Goal: Task Accomplishment & Management: Complete application form

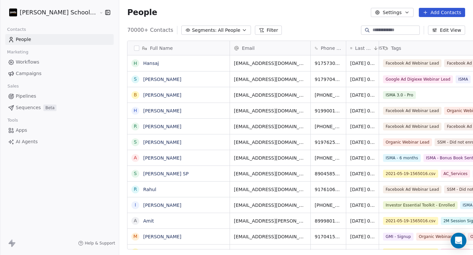
scroll to position [220, 371]
click at [24, 77] on span "Campaigns" at bounding box center [29, 73] width 26 height 7
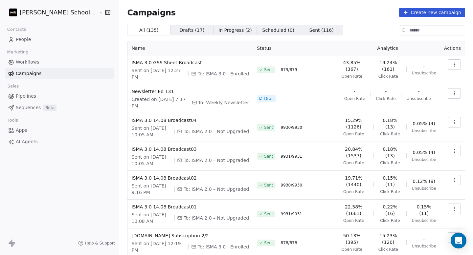
click at [452, 117] on button "button" at bounding box center [453, 122] width 13 height 11
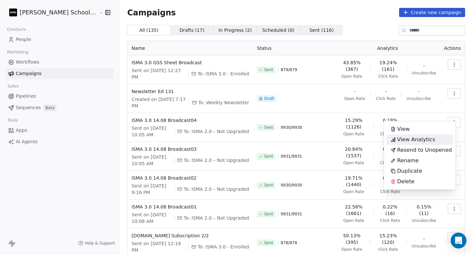
click at [412, 143] on span "View Analytics" at bounding box center [416, 140] width 38 height 8
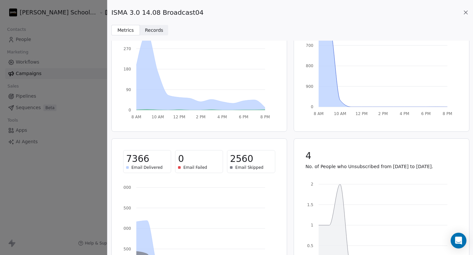
scroll to position [106, 0]
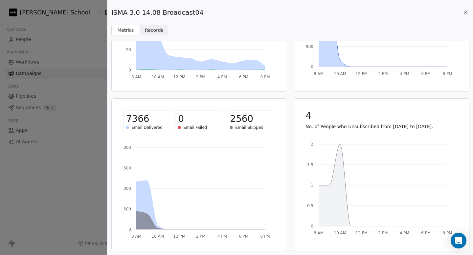
click at [90, 74] on div "ISMA 3.0 14.08 Broadcast04 Metrics Metrics Records Records 15.37% (1132) Open R…" at bounding box center [236, 127] width 473 height 255
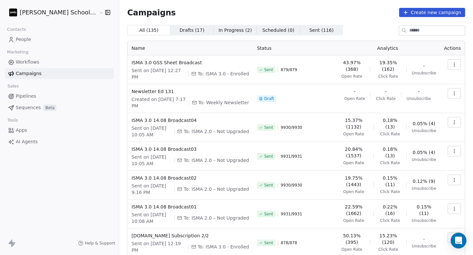
click at [34, 40] on link "People" at bounding box center [59, 39] width 108 height 11
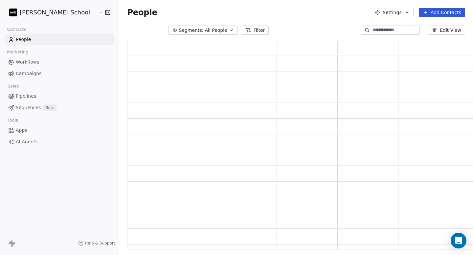
scroll to position [204, 355]
click at [392, 11] on button "Settings" at bounding box center [392, 12] width 42 height 9
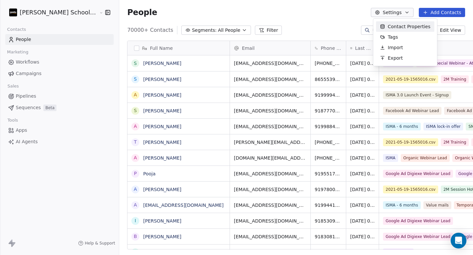
scroll to position [220, 371]
click at [396, 47] on span "Import" at bounding box center [395, 47] width 15 height 7
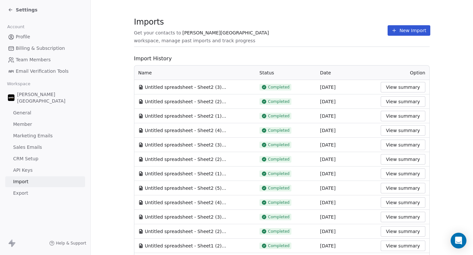
click at [405, 27] on button "New Import" at bounding box center [408, 30] width 42 height 11
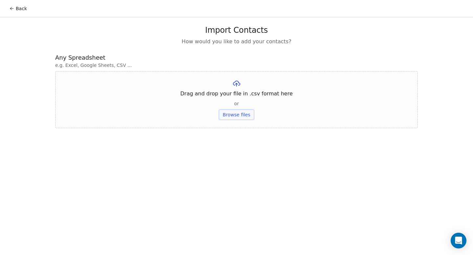
click at [240, 119] on button "Browse files" at bounding box center [236, 115] width 35 height 11
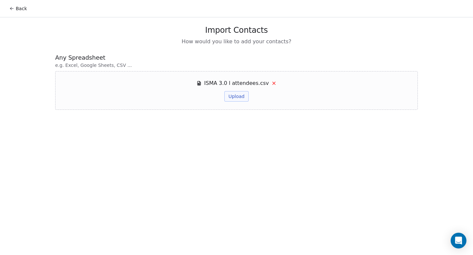
click at [238, 96] on button "Upload" at bounding box center [236, 96] width 24 height 11
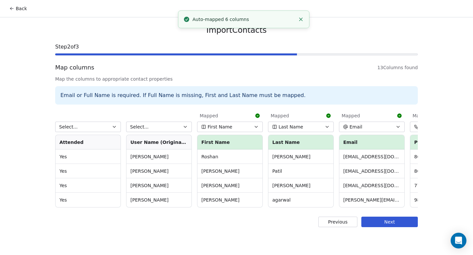
click at [241, 130] on button "First Name" at bounding box center [230, 127] width 66 height 11
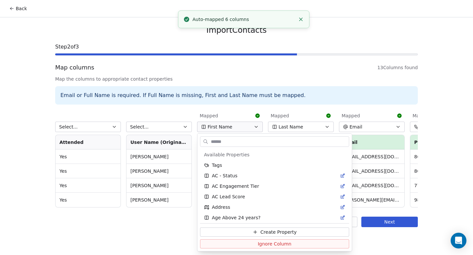
scroll to position [338, 0]
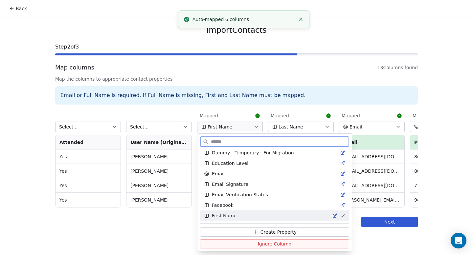
click at [236, 243] on button "Ignore Column" at bounding box center [274, 244] width 149 height 9
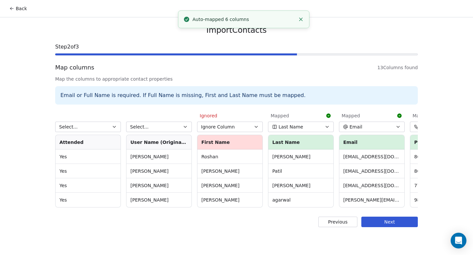
click at [323, 123] on button "Last Name" at bounding box center [301, 127] width 66 height 11
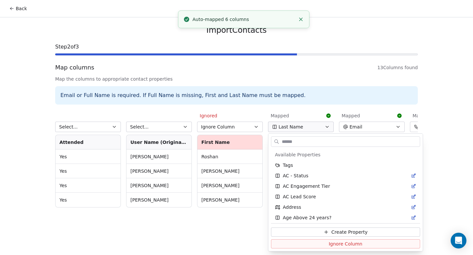
scroll to position [737, 0]
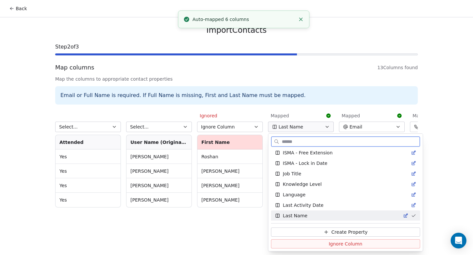
click at [329, 244] on span "Ignore Column" at bounding box center [346, 244] width 34 height 7
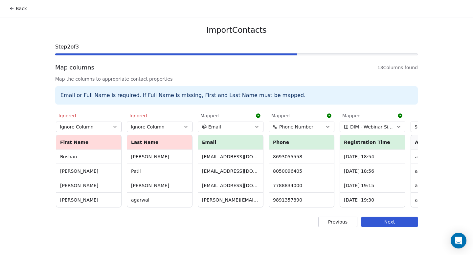
scroll to position [0, 151]
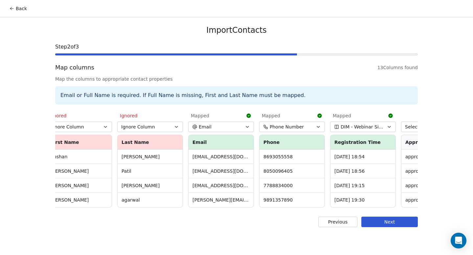
click at [297, 123] on button "Phone Number" at bounding box center [292, 127] width 66 height 11
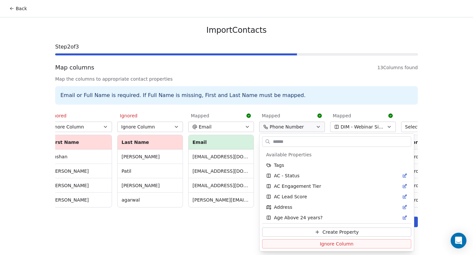
scroll to position [1052, 0]
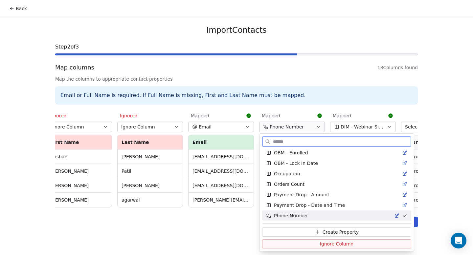
click at [296, 245] on button "Ignore Column" at bounding box center [336, 244] width 149 height 9
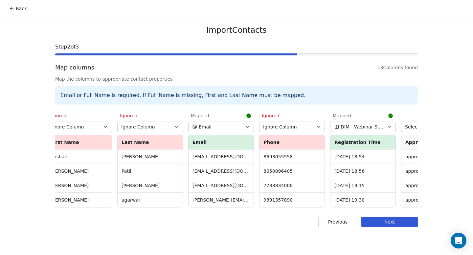
click at [356, 126] on span "DIM - Webinar Signup Time" at bounding box center [361, 127] width 43 height 7
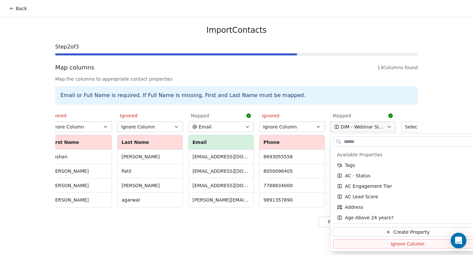
scroll to position [254, 0]
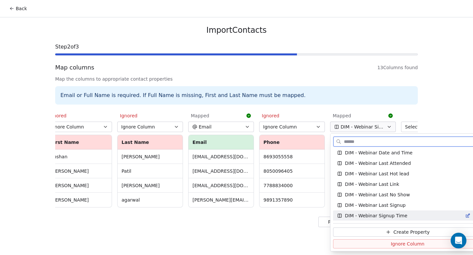
click at [354, 244] on button "Ignore Column" at bounding box center [407, 244] width 149 height 9
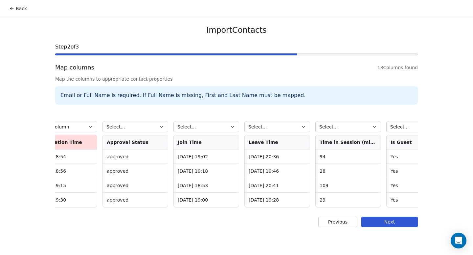
scroll to position [0, 554]
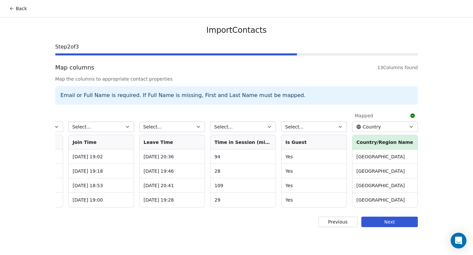
click at [377, 129] on span "Country" at bounding box center [371, 127] width 18 height 7
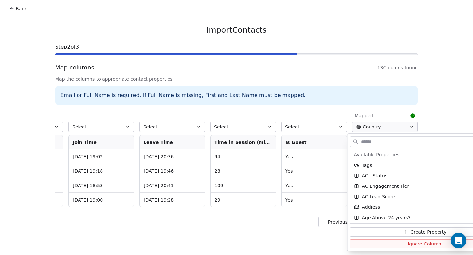
scroll to position [118, 0]
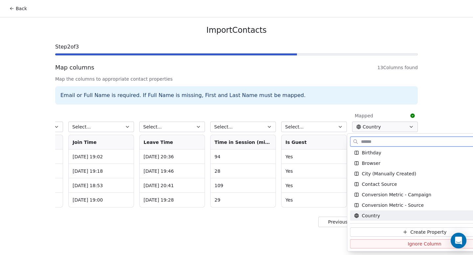
click at [382, 245] on button "Ignore Column" at bounding box center [424, 244] width 149 height 9
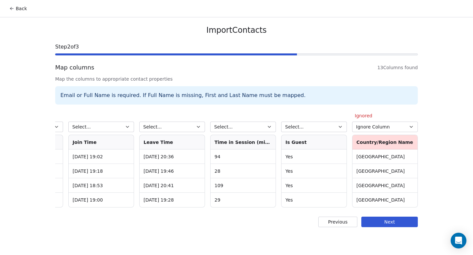
click at [386, 227] on button "Next" at bounding box center [389, 222] width 56 height 11
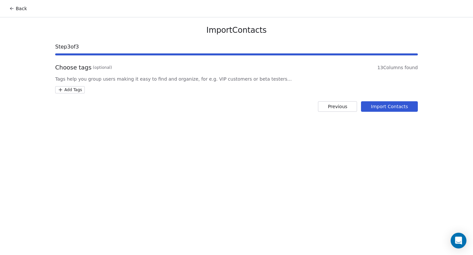
click at [75, 92] on html "Back Import Contacts Step 3 of 3 Choose tags (optional) 13 Columns found Tags h…" at bounding box center [236, 127] width 473 height 255
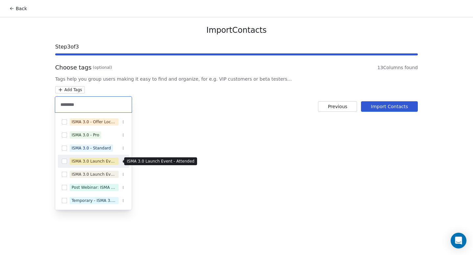
type input "********"
click at [95, 162] on div "ISMA 3.0 Launch Event - Attended" at bounding box center [94, 162] width 45 height 6
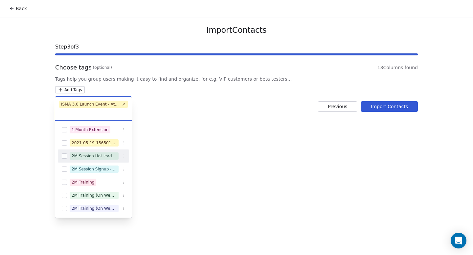
click at [209, 144] on html "Back Import Contacts Step 3 of 3 Choose tags (optional) 13 Columns found Tags h…" at bounding box center [236, 127] width 473 height 255
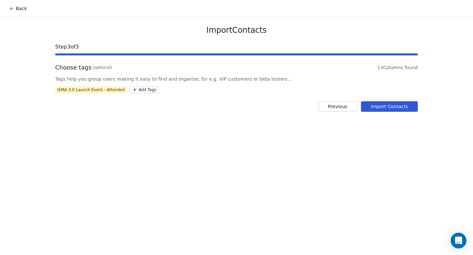
click at [380, 106] on button "Import Contacts" at bounding box center [389, 106] width 57 height 11
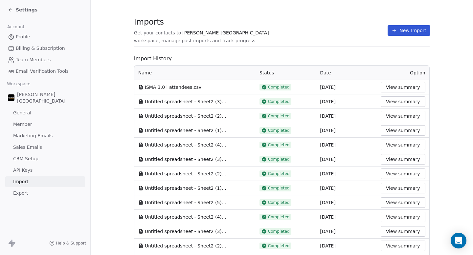
click at [399, 30] on button "New Import" at bounding box center [408, 30] width 42 height 11
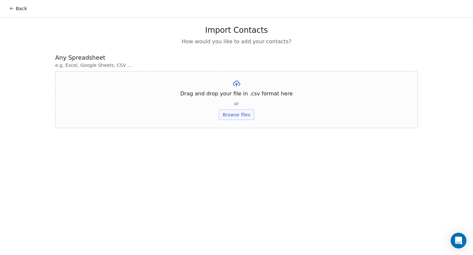
click at [242, 116] on button "Browse files" at bounding box center [236, 115] width 35 height 11
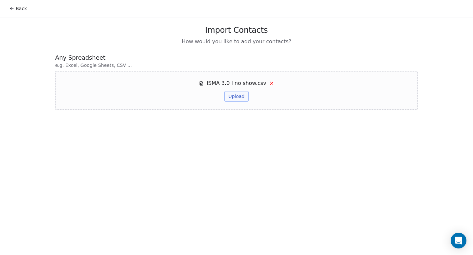
click at [237, 98] on button "Upload" at bounding box center [236, 96] width 24 height 11
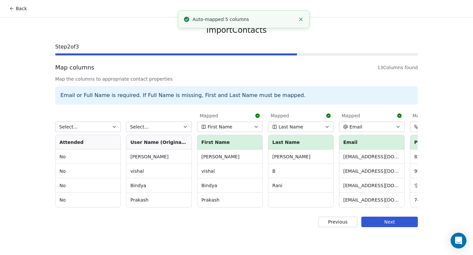
click at [234, 127] on button "First Name" at bounding box center [230, 127] width 66 height 11
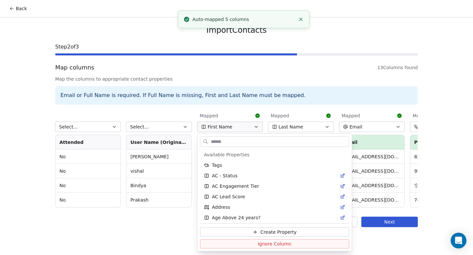
scroll to position [338, 0]
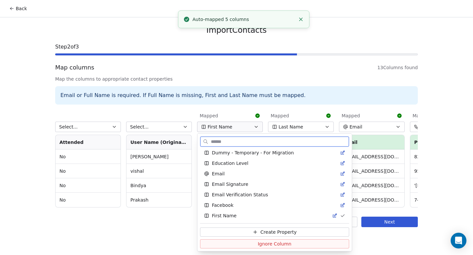
click at [224, 244] on button "Ignore Column" at bounding box center [274, 244] width 149 height 9
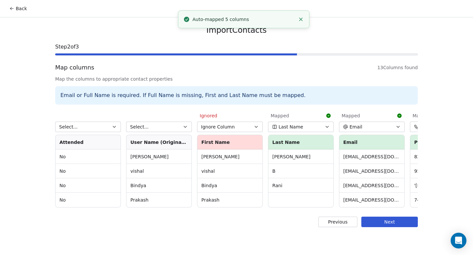
click at [302, 125] on button "Last Name" at bounding box center [301, 127] width 66 height 11
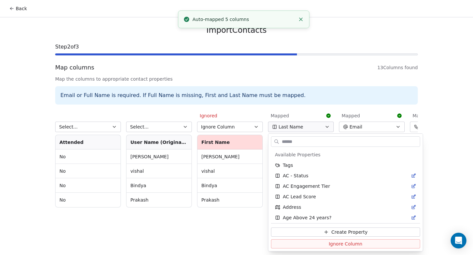
scroll to position [737, 0]
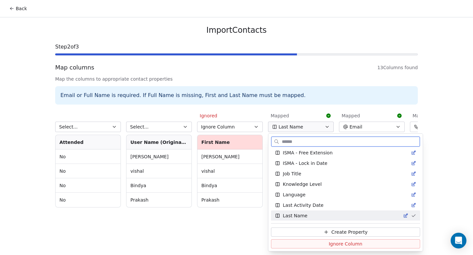
click at [292, 242] on button "Ignore Column" at bounding box center [345, 244] width 149 height 9
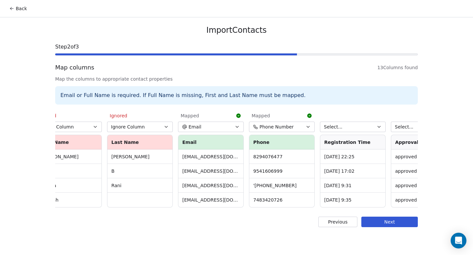
scroll to position [0, 167]
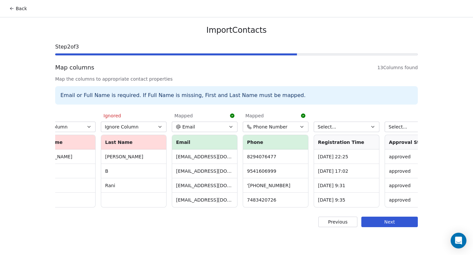
click at [263, 127] on span "Phone Number" at bounding box center [270, 127] width 34 height 7
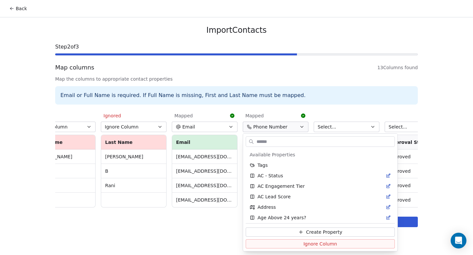
scroll to position [1052, 0]
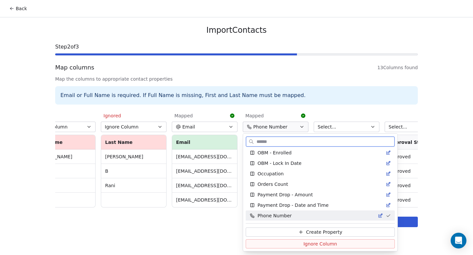
click at [274, 246] on button "Ignore Column" at bounding box center [320, 244] width 149 height 9
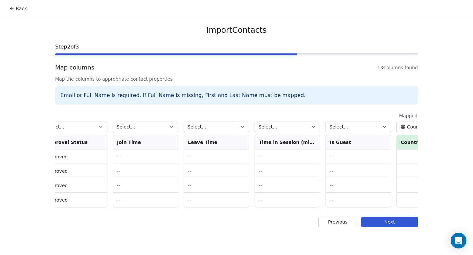
scroll to position [0, 554]
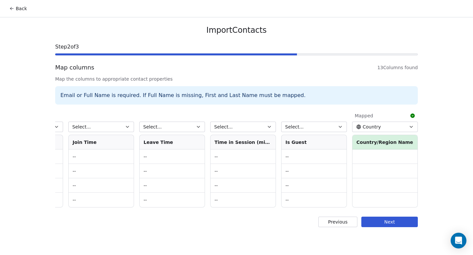
click at [365, 127] on span "Country" at bounding box center [371, 127] width 18 height 7
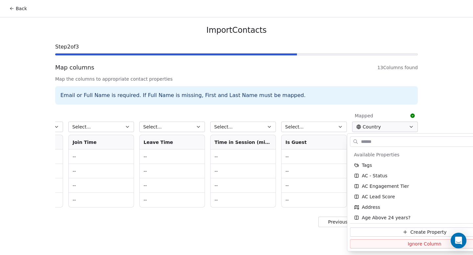
scroll to position [118, 0]
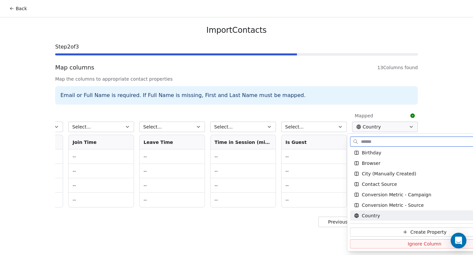
click at [359, 245] on button "Ignore Column" at bounding box center [424, 244] width 149 height 9
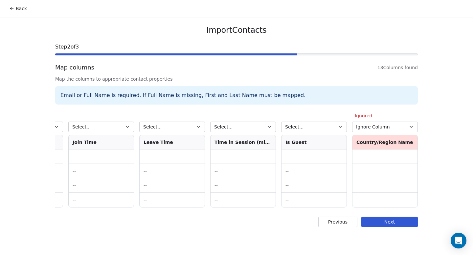
click at [388, 227] on button "Next" at bounding box center [389, 222] width 56 height 11
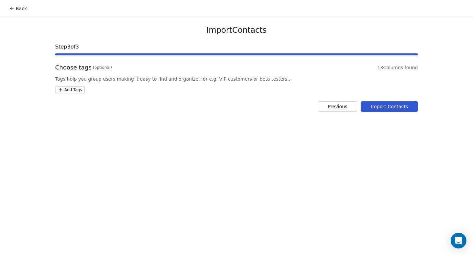
click at [67, 88] on html "Back Import Contacts Step 3 of 3 Choose tags (optional) 13 Columns found Tags h…" at bounding box center [236, 127] width 473 height 255
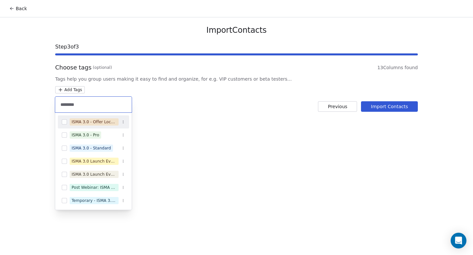
type input "********"
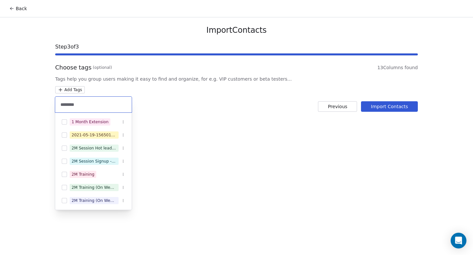
click at [191, 153] on html "Back Import Contacts Step 3 of 3 Choose tags (optional) 13 Columns found Tags h…" at bounding box center [236, 127] width 473 height 255
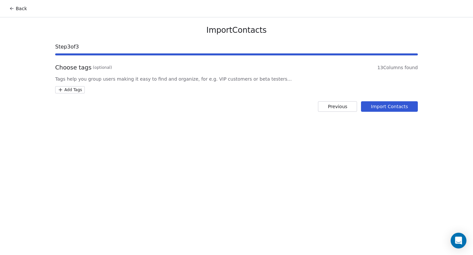
click at [324, 106] on button "Previous" at bounding box center [337, 106] width 39 height 11
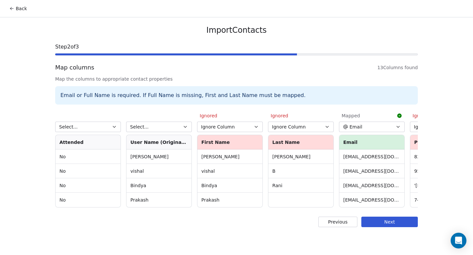
click at [336, 226] on button "Previous" at bounding box center [337, 222] width 39 height 11
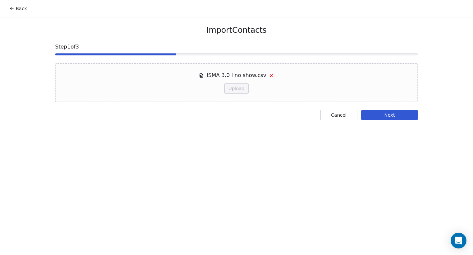
click at [329, 115] on button "Cancel" at bounding box center [338, 115] width 37 height 11
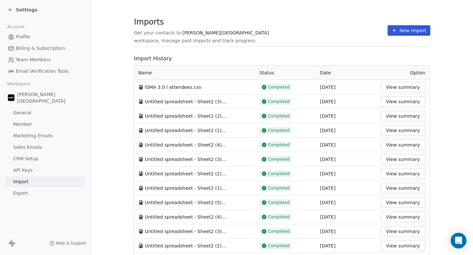
click at [402, 32] on button "New Import" at bounding box center [408, 30] width 42 height 11
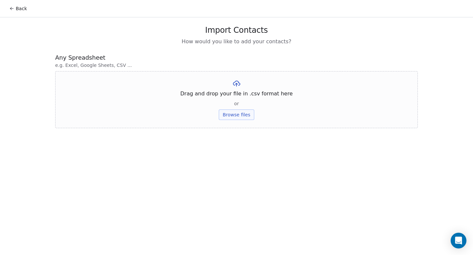
click at [238, 118] on button "Browse files" at bounding box center [236, 115] width 35 height 11
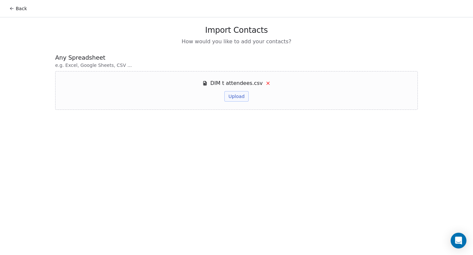
click at [239, 100] on button "Upload" at bounding box center [236, 96] width 24 height 11
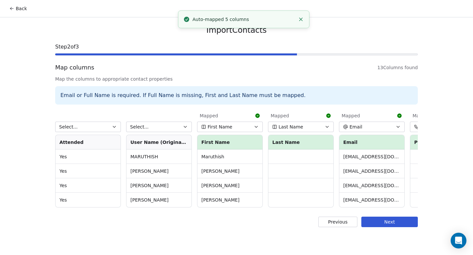
click at [231, 127] on button "First Name" at bounding box center [230, 127] width 66 height 11
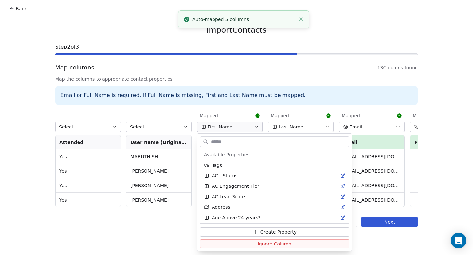
scroll to position [338, 0]
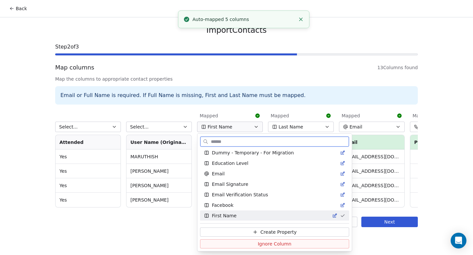
click at [232, 242] on button "Ignore Column" at bounding box center [274, 244] width 149 height 9
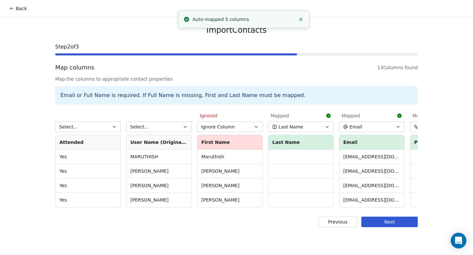
click at [296, 126] on span "Last Name" at bounding box center [290, 127] width 25 height 7
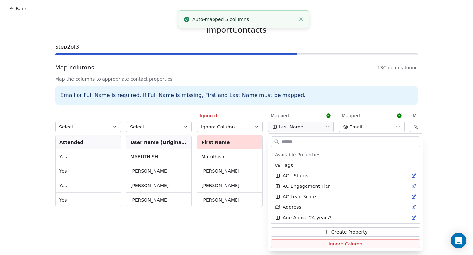
scroll to position [737, 0]
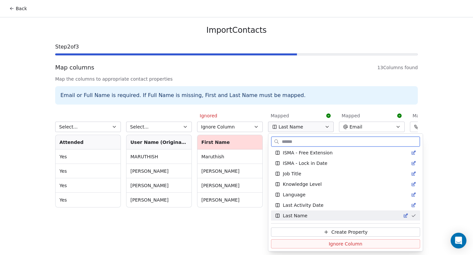
click at [294, 243] on button "Ignore Column" at bounding box center [345, 244] width 149 height 9
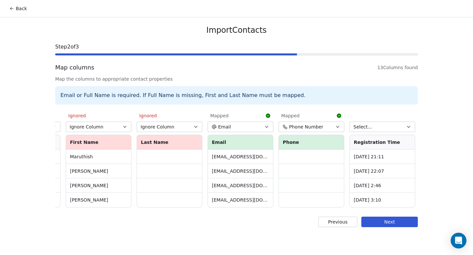
scroll to position [0, 134]
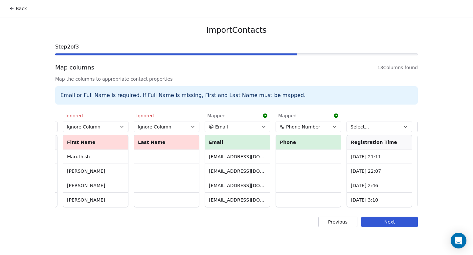
click at [304, 127] on span "Phone Number" at bounding box center [303, 127] width 34 height 7
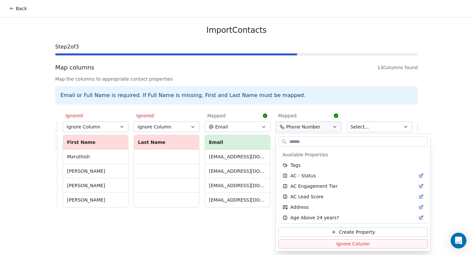
scroll to position [1052, 0]
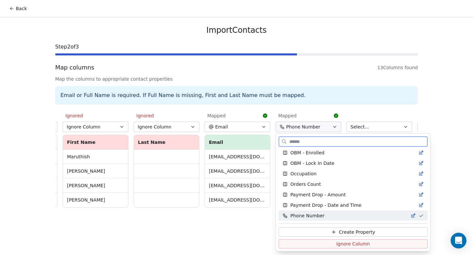
click at [306, 243] on button "Ignore Column" at bounding box center [352, 244] width 149 height 9
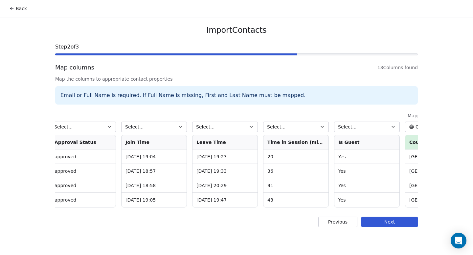
scroll to position [0, 554]
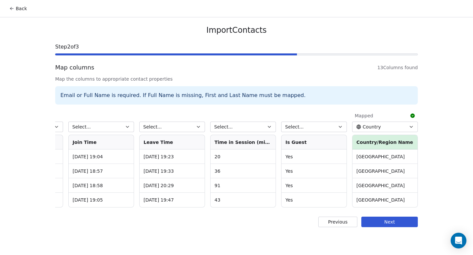
click at [378, 127] on span "Country" at bounding box center [371, 127] width 18 height 7
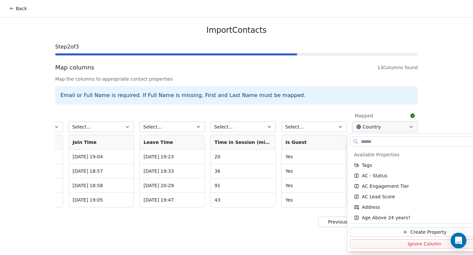
scroll to position [118, 0]
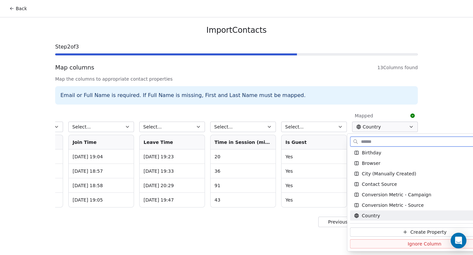
click at [378, 245] on button "Ignore Column" at bounding box center [424, 244] width 149 height 9
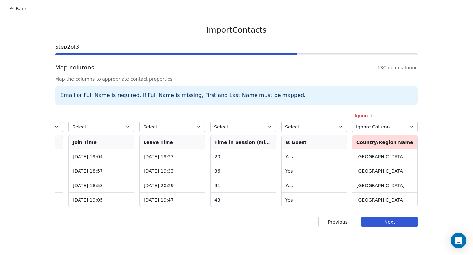
click at [385, 227] on button "Next" at bounding box center [389, 222] width 56 height 11
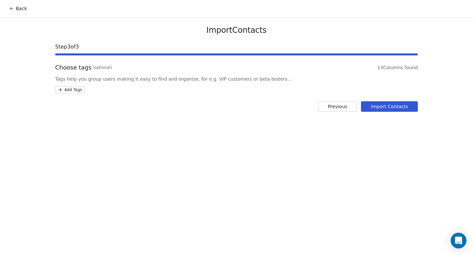
click at [70, 90] on html "Back Import Contacts Step 3 of 3 Choose tags (optional) 13 Columns found Tags h…" at bounding box center [236, 127] width 473 height 255
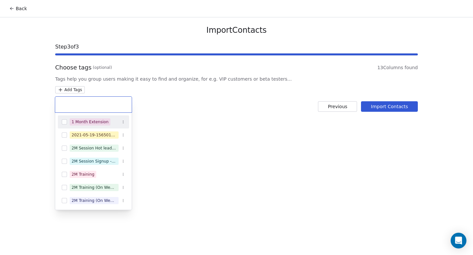
type input "*"
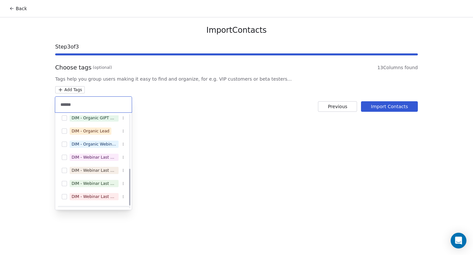
scroll to position [144, 0]
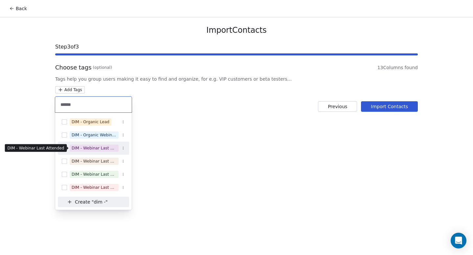
type input "*****"
click at [102, 151] on div "DIM - Webinar Last Attended" at bounding box center [94, 148] width 45 height 6
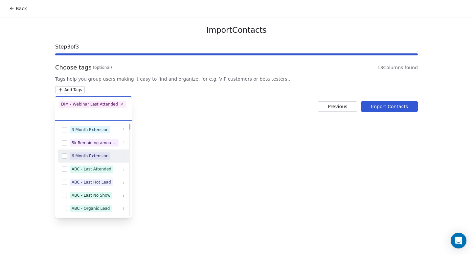
click at [196, 171] on html "Back Import Contacts Step 3 of 3 Choose tags (optional) 13 Columns found Tags h…" at bounding box center [236, 127] width 473 height 255
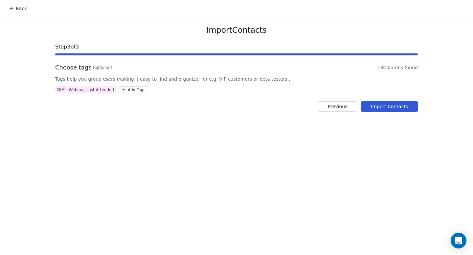
click at [400, 107] on button "Import Contacts" at bounding box center [389, 106] width 57 height 11
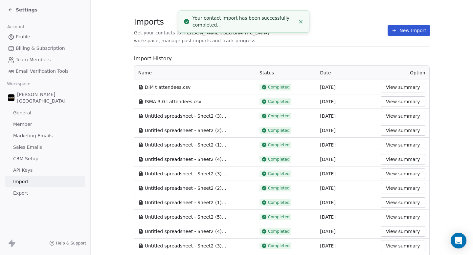
click at [393, 34] on button "New Import" at bounding box center [408, 30] width 42 height 11
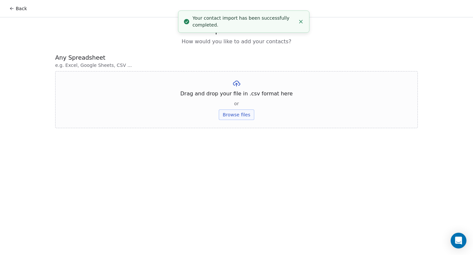
click at [235, 116] on button "Browse files" at bounding box center [236, 115] width 35 height 11
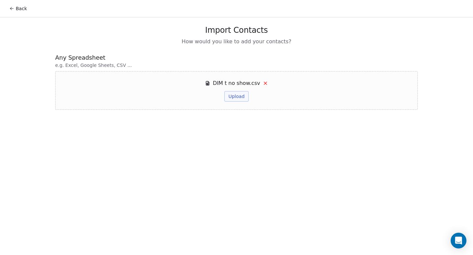
click at [234, 96] on button "Upload" at bounding box center [236, 96] width 24 height 11
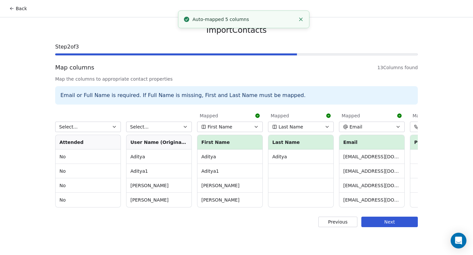
click at [250, 128] on button "First Name" at bounding box center [230, 127] width 66 height 11
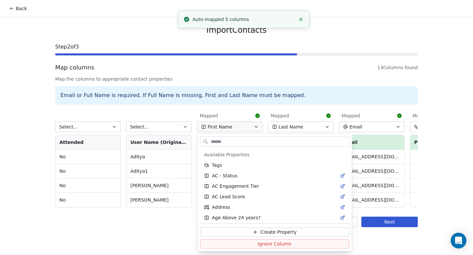
scroll to position [338, 0]
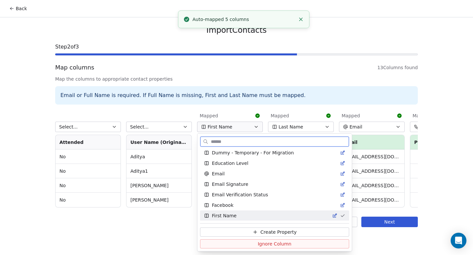
click at [232, 243] on button "Ignore Column" at bounding box center [274, 244] width 149 height 9
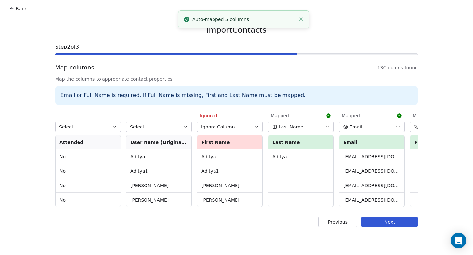
click at [307, 126] on button "Last Name" at bounding box center [301, 127] width 66 height 11
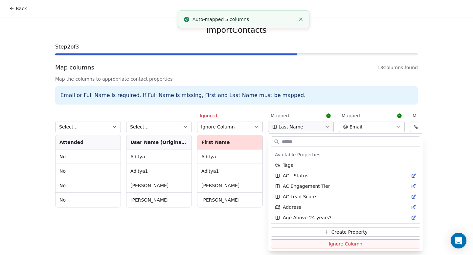
scroll to position [737, 0]
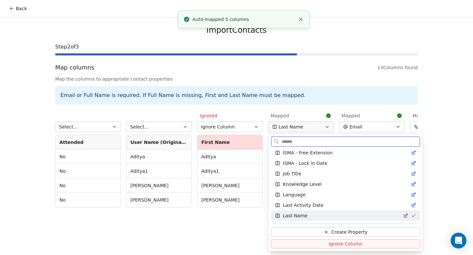
click at [285, 248] on button "Ignore Column" at bounding box center [345, 244] width 149 height 9
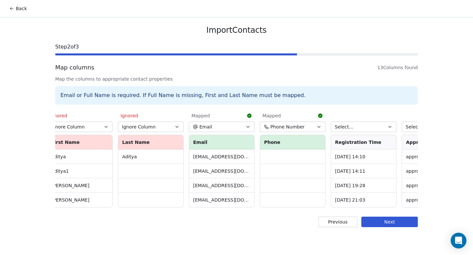
scroll to position [0, 266]
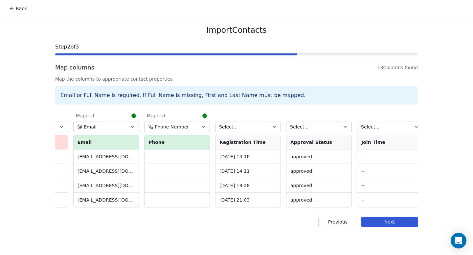
click at [197, 127] on button "Phone Number" at bounding box center [177, 127] width 66 height 11
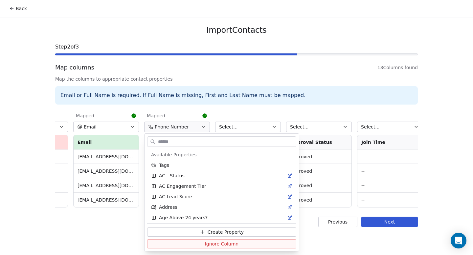
scroll to position [1052, 0]
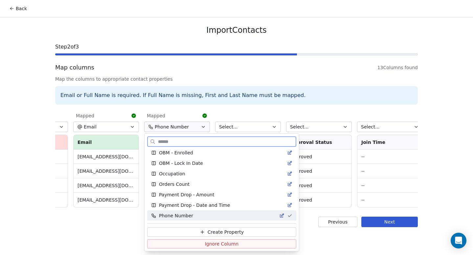
click at [218, 245] on span "Ignore Column" at bounding box center [222, 244] width 34 height 7
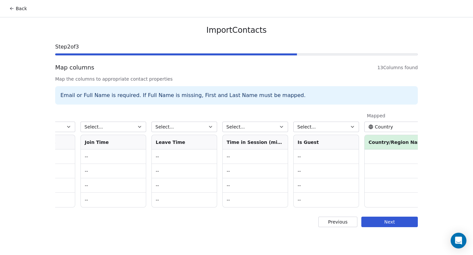
scroll to position [0, 554]
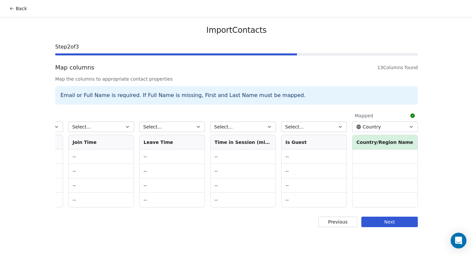
click at [371, 124] on span "Country" at bounding box center [371, 127] width 18 height 7
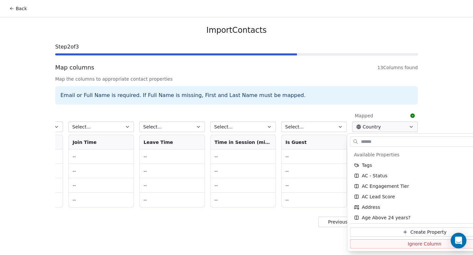
scroll to position [118, 0]
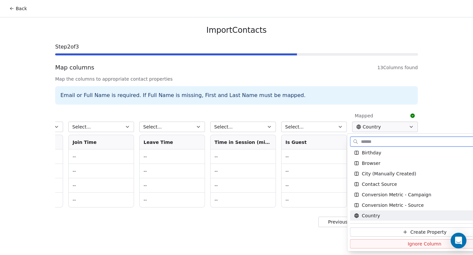
click at [376, 241] on button "Ignore Column" at bounding box center [424, 244] width 149 height 9
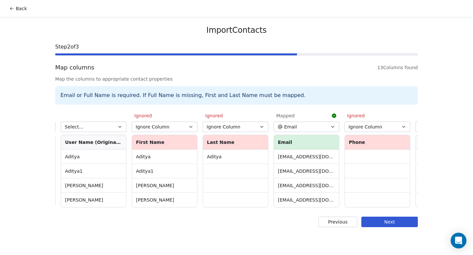
scroll to position [0, 0]
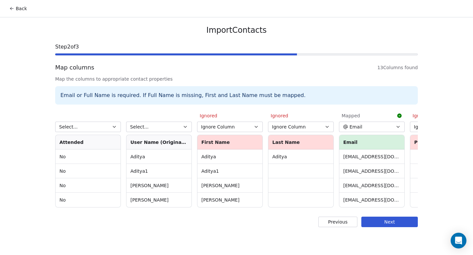
click at [374, 227] on button "Next" at bounding box center [389, 222] width 56 height 11
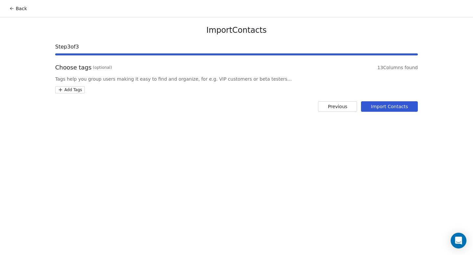
click at [70, 92] on html "Back Import Contacts Step 3 of 3 Choose tags (optional) 13 Columns found Tags h…" at bounding box center [236, 127] width 473 height 255
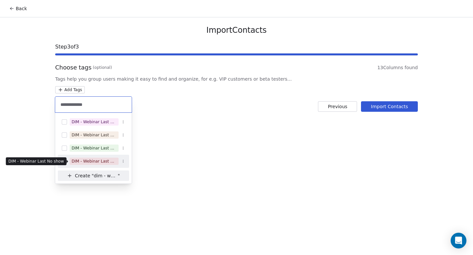
type input "**********"
click at [97, 162] on div "DIM - Webinar Last No show" at bounding box center [94, 162] width 45 height 6
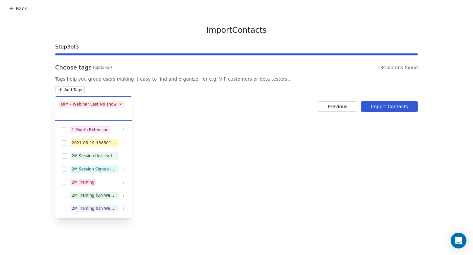
click at [201, 166] on html "Back Import Contacts Step 3 of 3 Choose tags (optional) 13 Columns found Tags h…" at bounding box center [236, 127] width 473 height 255
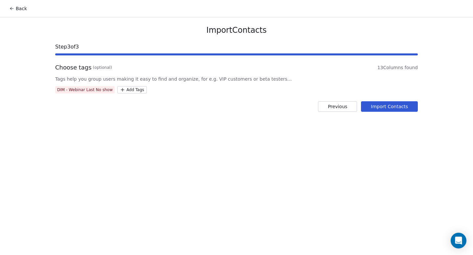
click at [380, 108] on button "Import Contacts" at bounding box center [389, 106] width 57 height 11
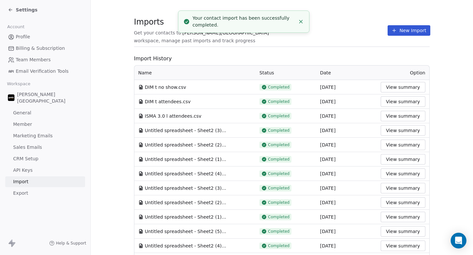
click at [302, 22] on icon "Close toast" at bounding box center [301, 22] width 6 height 6
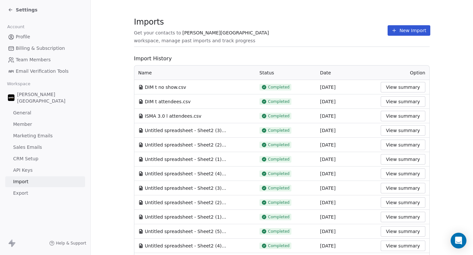
click at [30, 9] on span "Settings" at bounding box center [27, 10] width 22 height 7
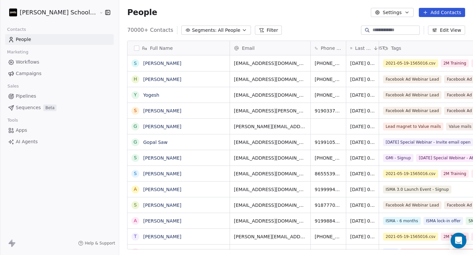
scroll to position [5, 5]
